Goal: Information Seeking & Learning: Learn about a topic

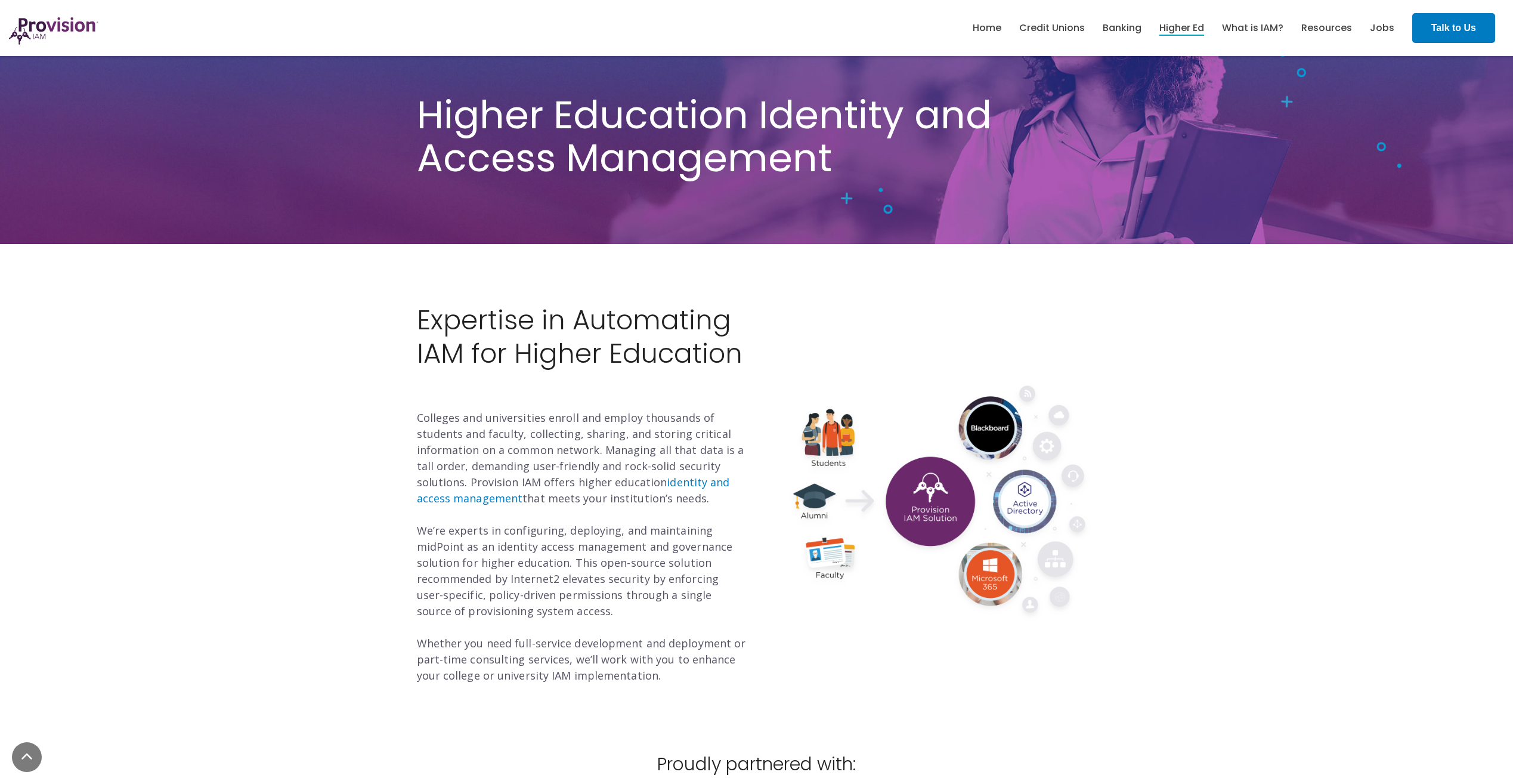
scroll to position [299, 0]
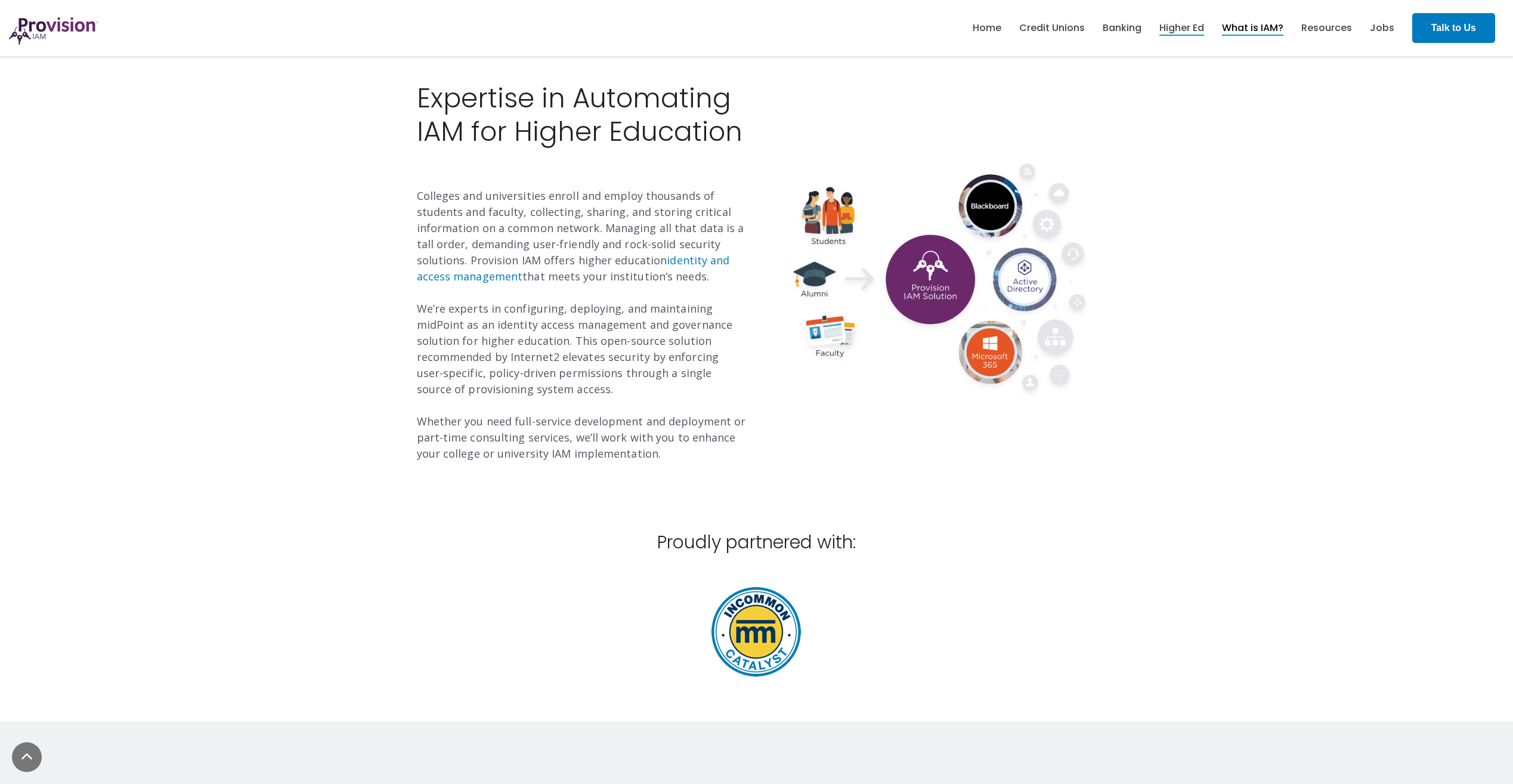
click at [1264, 29] on link "What is IAM?" at bounding box center [1252, 28] width 61 height 21
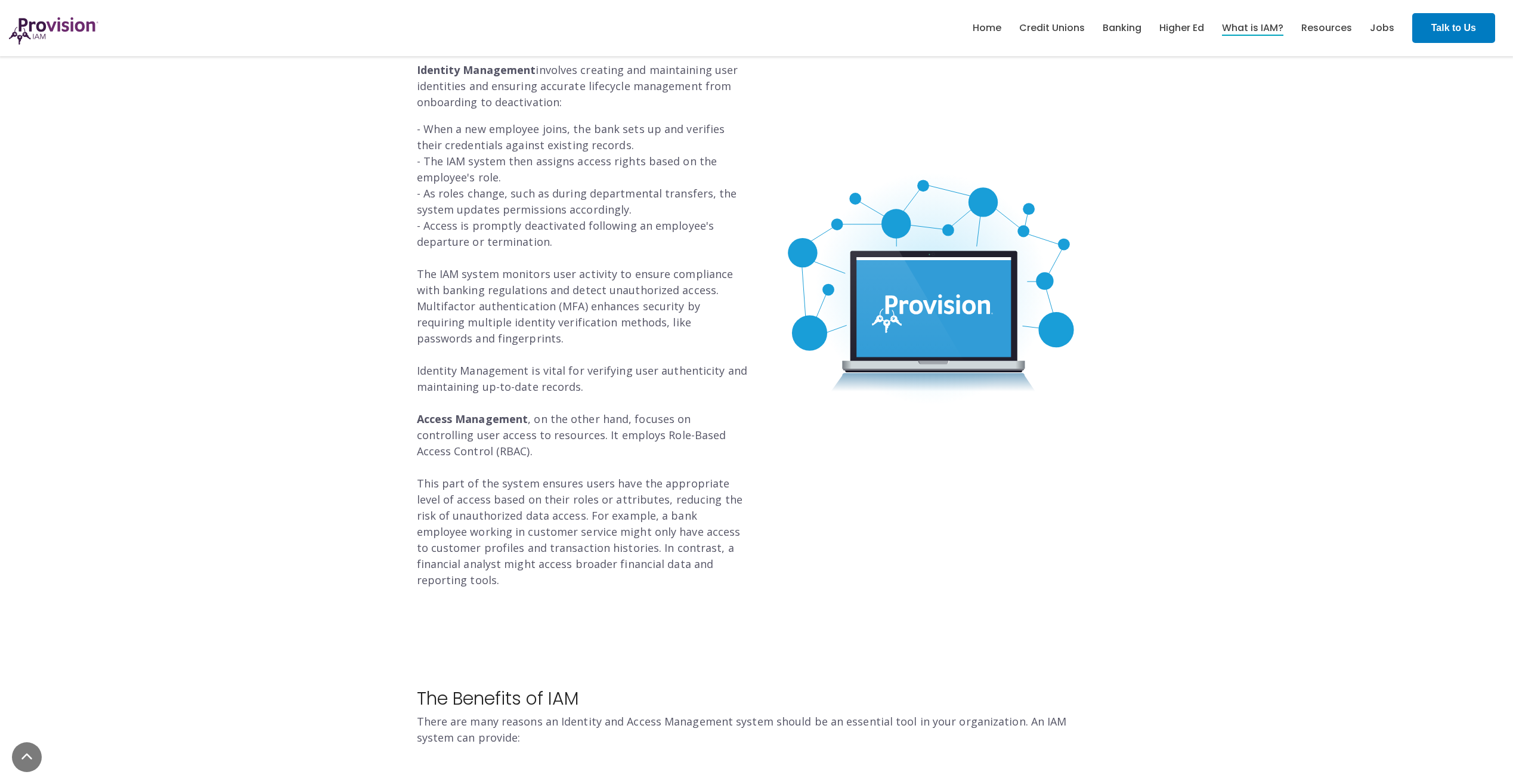
scroll to position [1064, 0]
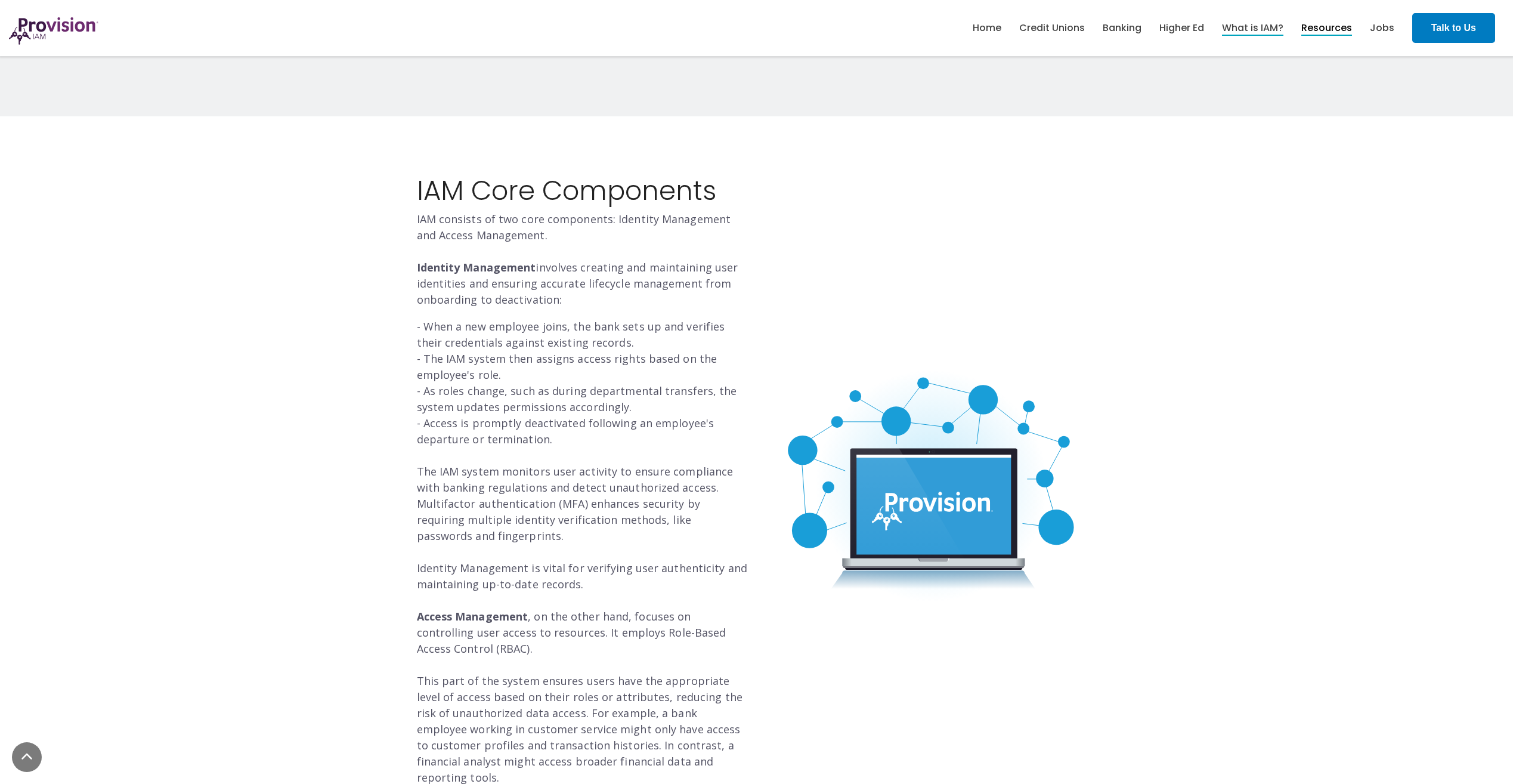
click at [1342, 26] on link "Resources" at bounding box center [1327, 28] width 51 height 21
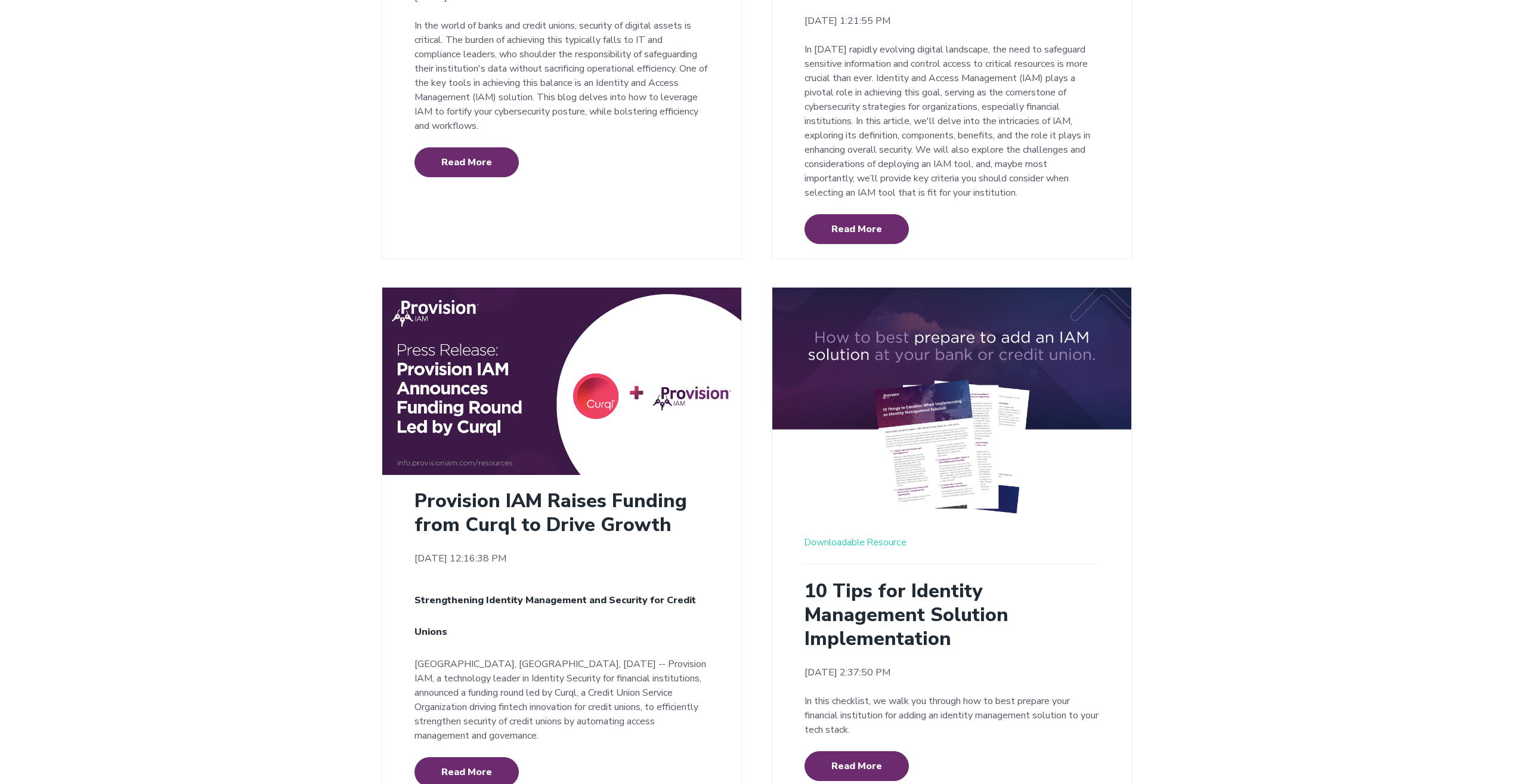
scroll to position [1790, 0]
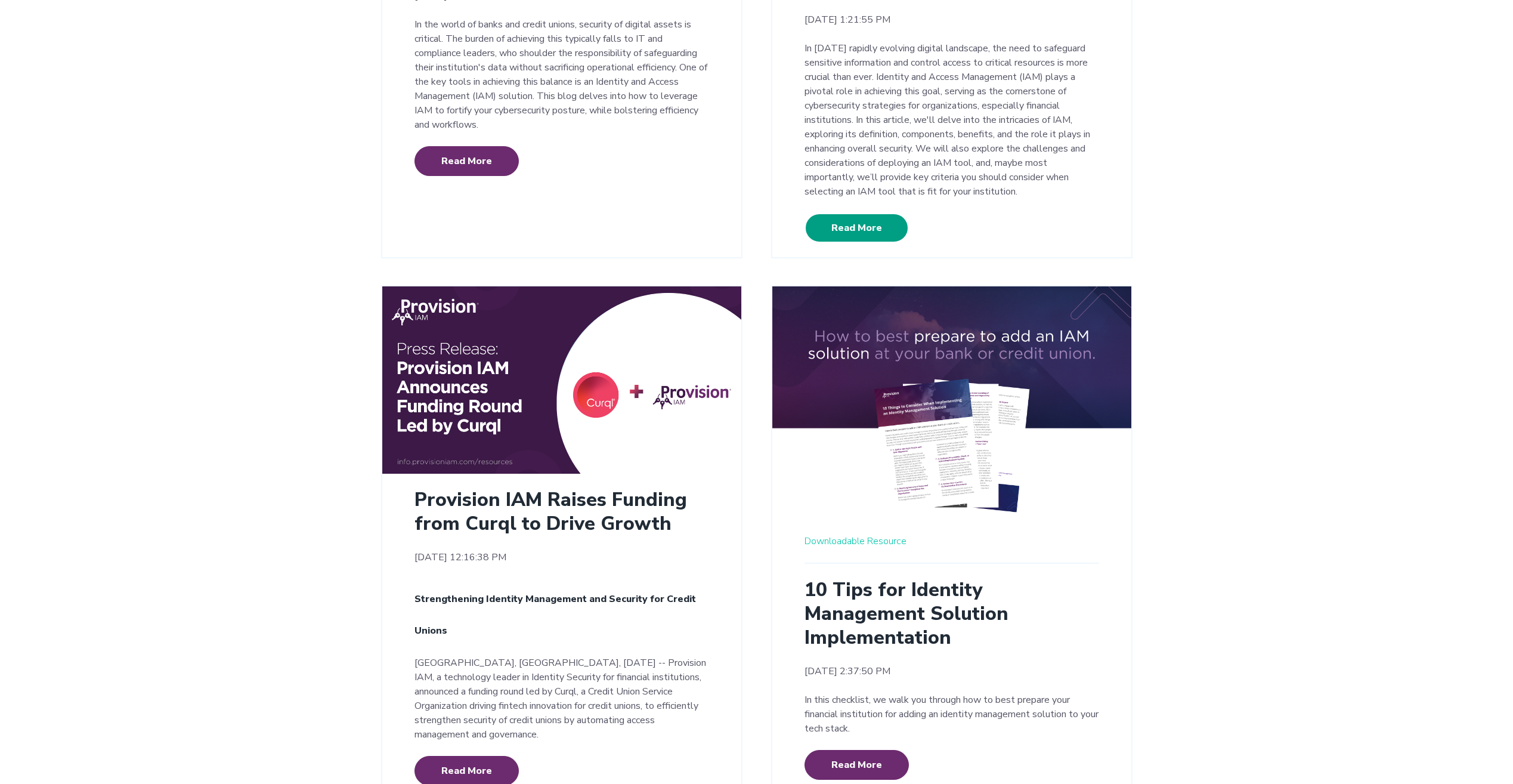
click at [862, 213] on link "Read More" at bounding box center [857, 228] width 104 height 30
